Goal: Complete application form

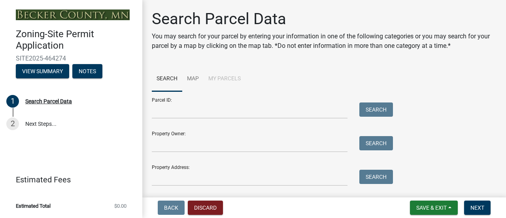
scroll to position [23, 0]
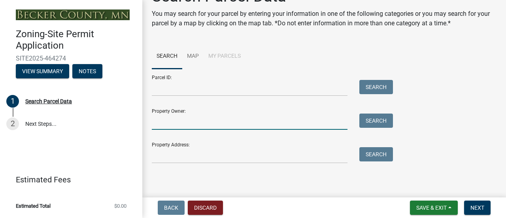
click at [243, 123] on input "Property Owner:" at bounding box center [250, 121] width 196 height 16
type input "[PERSON_NAME]"
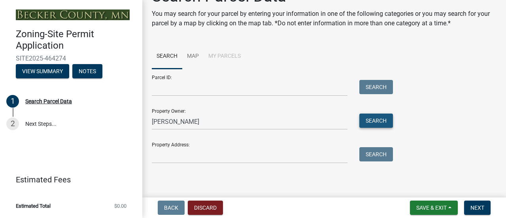
click at [383, 125] on button "Search" at bounding box center [376, 120] width 34 height 14
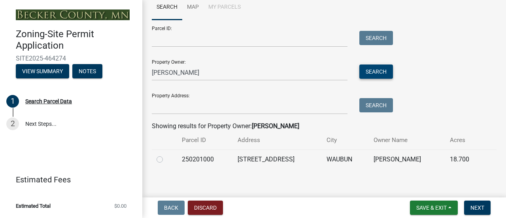
scroll to position [77, 0]
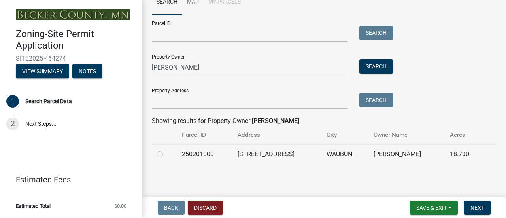
click at [166, 149] on label at bounding box center [166, 149] width 0 height 0
click at [166, 152] on input "radio" at bounding box center [168, 151] width 5 height 5
radio input "true"
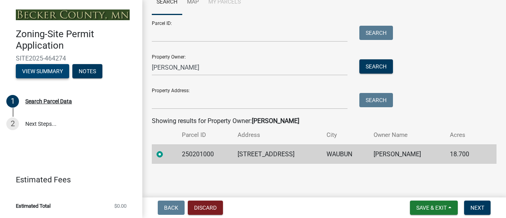
click at [26, 74] on button "View Summary" at bounding box center [42, 71] width 53 height 14
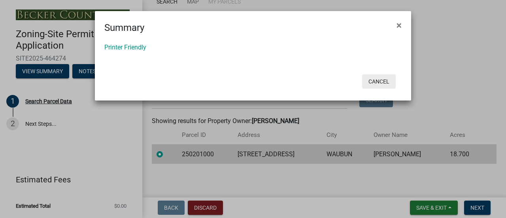
click at [384, 82] on button "Cancel" at bounding box center [379, 81] width 34 height 14
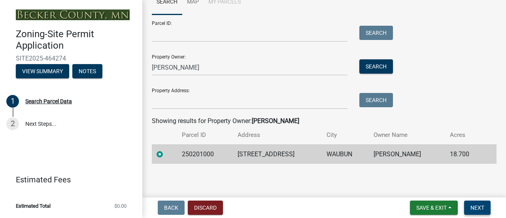
click at [484, 208] on span "Next" at bounding box center [477, 207] width 14 height 6
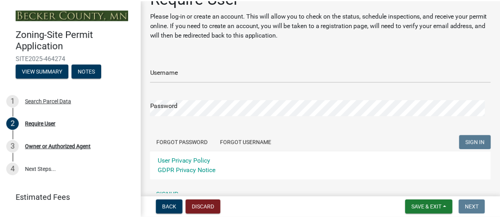
scroll to position [0, 0]
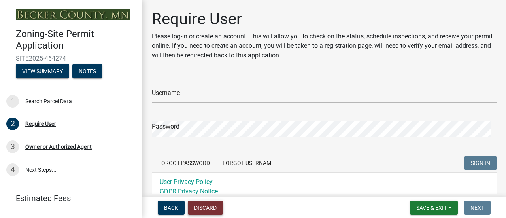
click at [206, 207] on button "Discard" at bounding box center [205, 207] width 35 height 14
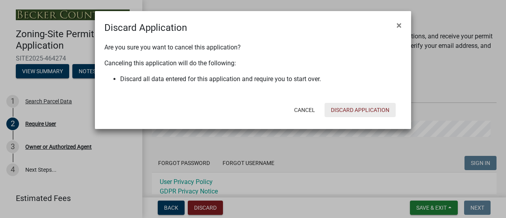
click at [360, 108] on button "Discard Application" at bounding box center [359, 110] width 71 height 14
